Goal: Find specific page/section

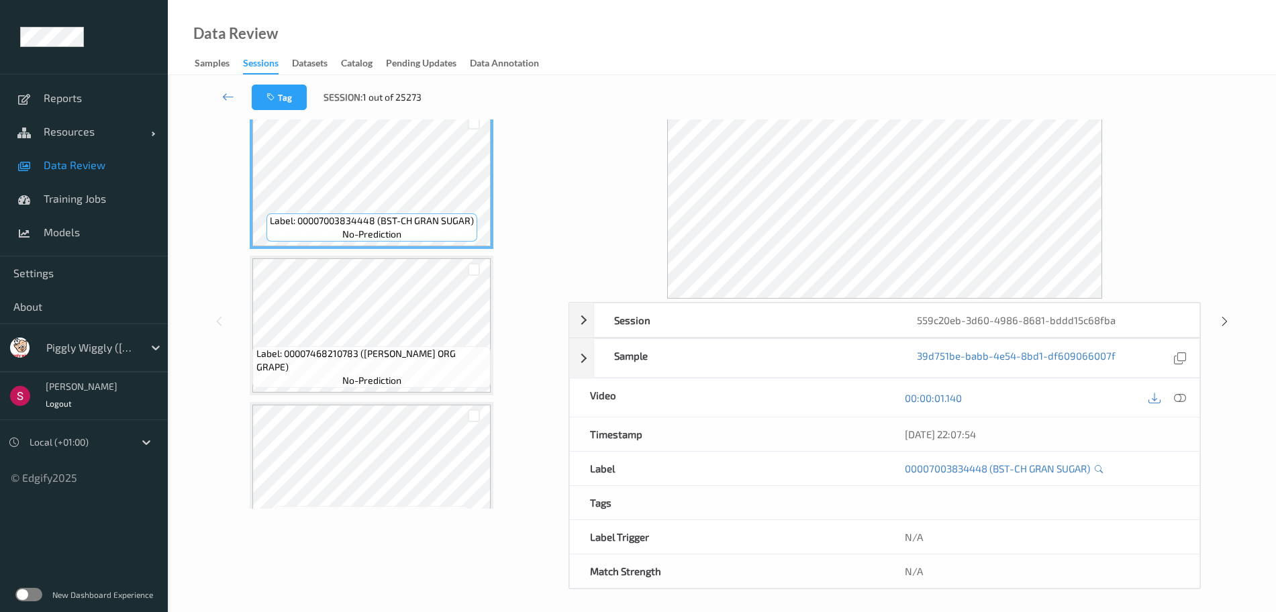
scroll to position [328, 0]
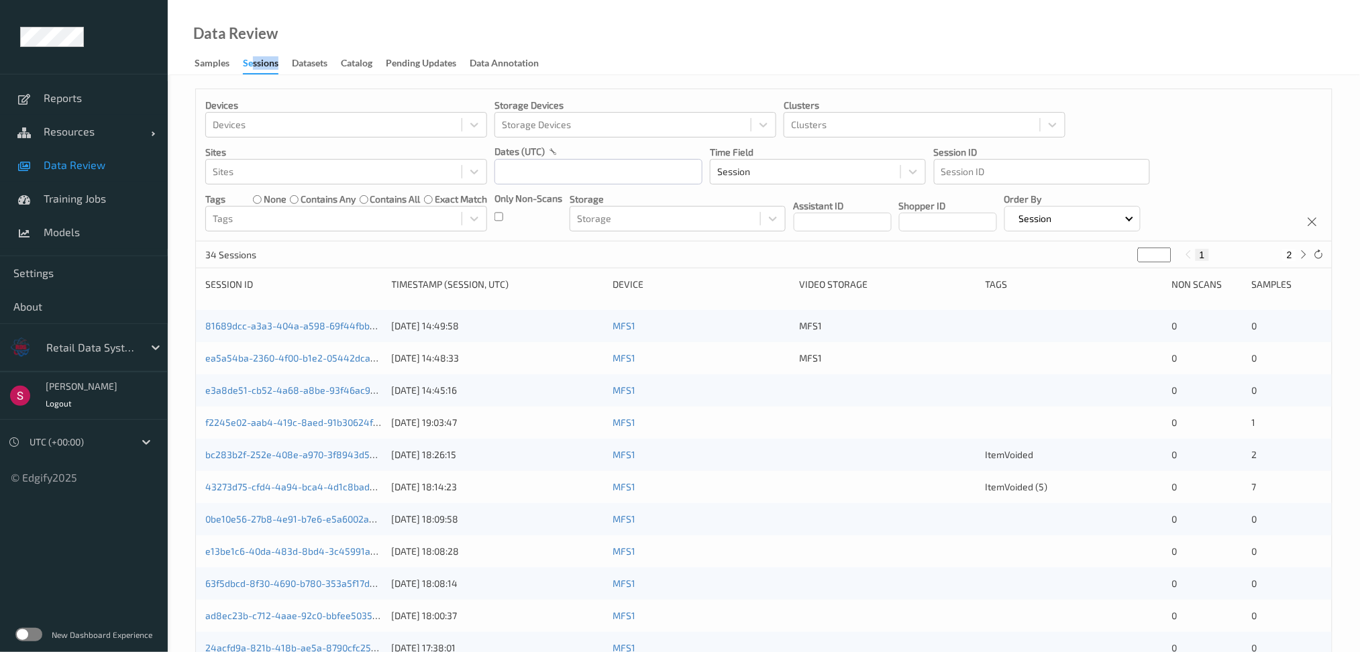
click at [71, 162] on span "Data Review" at bounding box center [99, 164] width 111 height 13
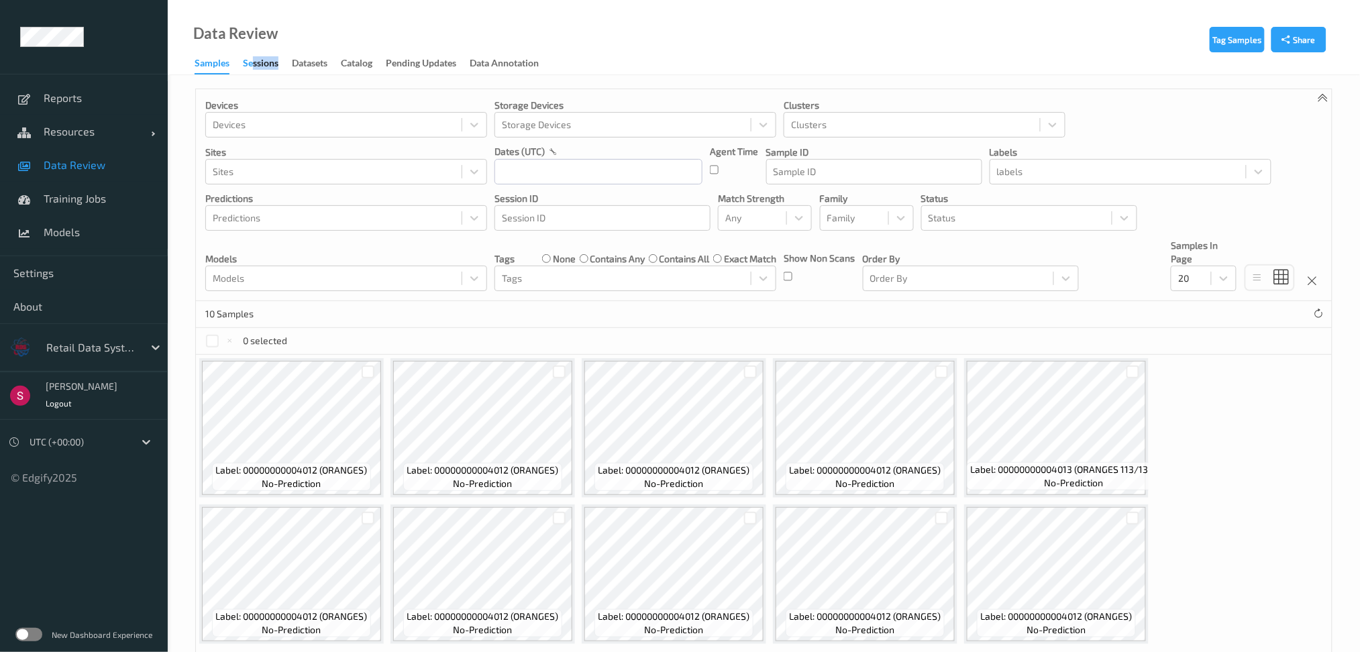
click at [252, 62] on div "Sessions" at bounding box center [261, 64] width 36 height 17
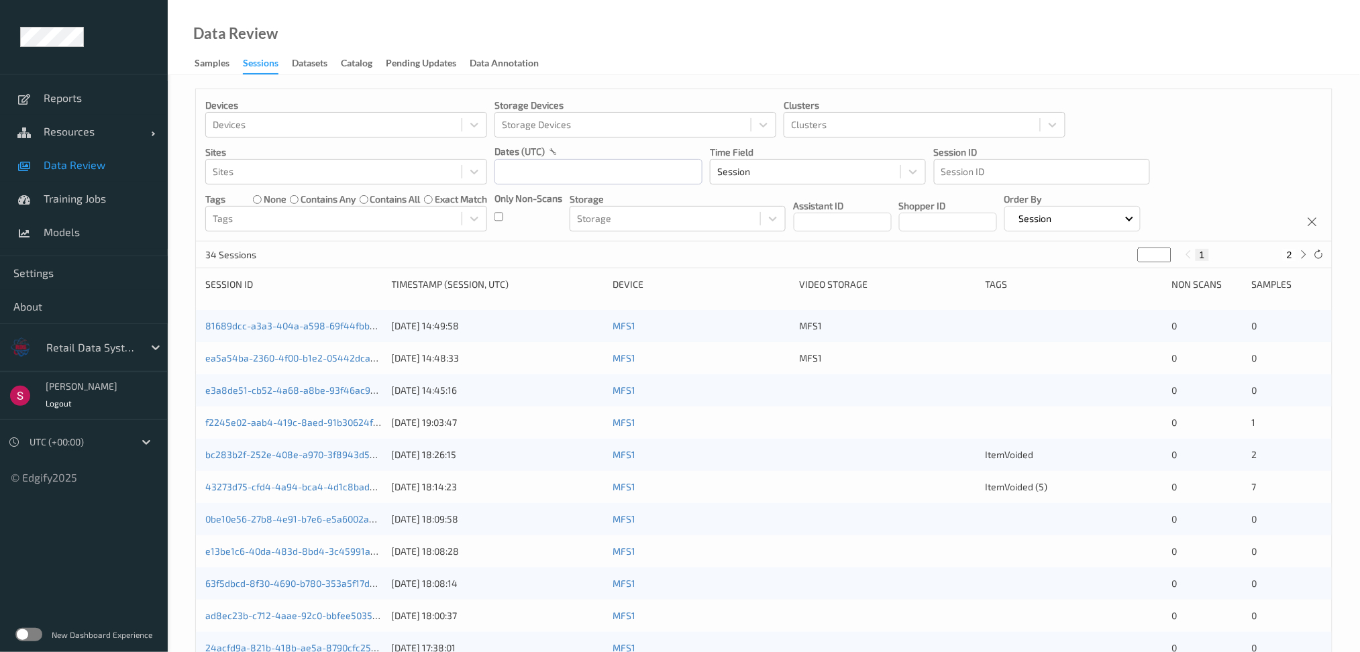
click at [279, 238] on div "Devices Devices Storage Devices Storage Devices Clusters Clusters Sites Sites d…" at bounding box center [764, 165] width 1136 height 152
click at [24, 632] on label at bounding box center [28, 634] width 27 height 13
